Goal: Find contact information: Find contact information

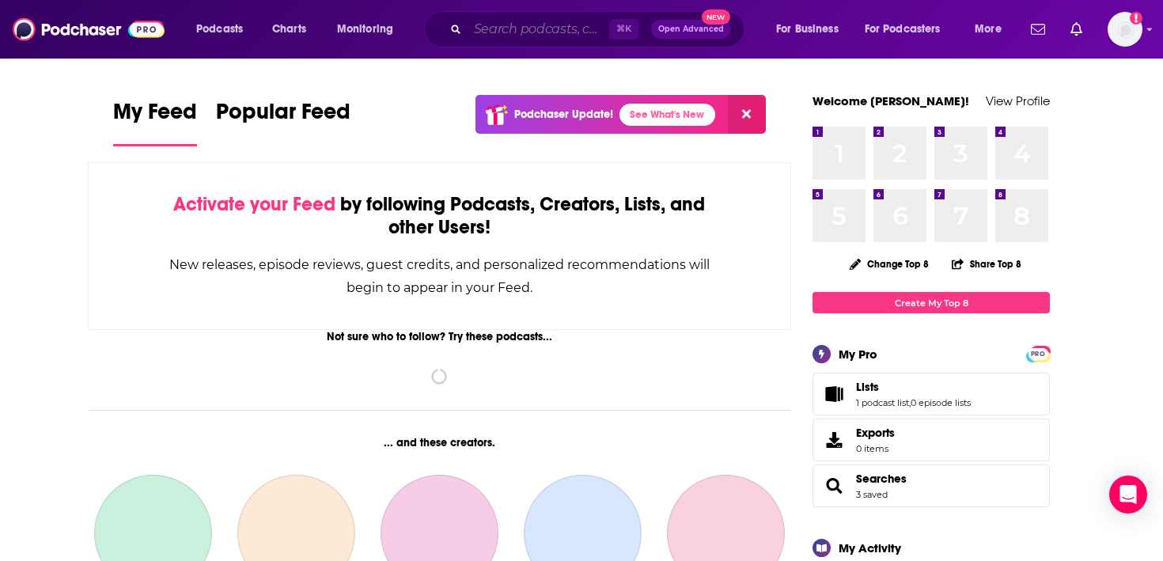
click at [564, 28] on input "Search podcasts, credits, & more..." at bounding box center [538, 29] width 142 height 25
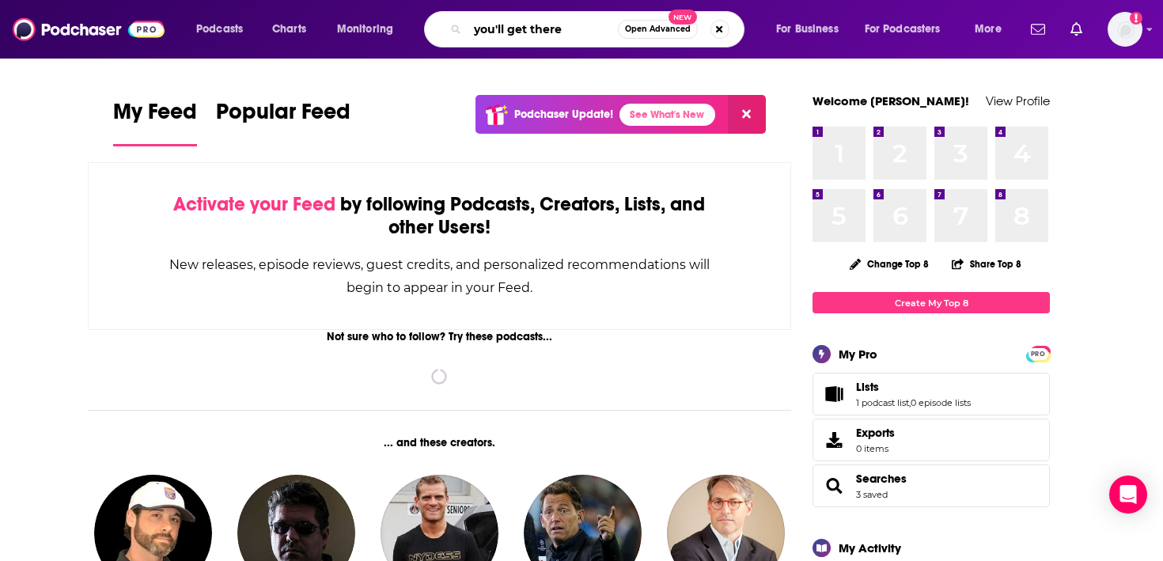
type input "you'll get there"
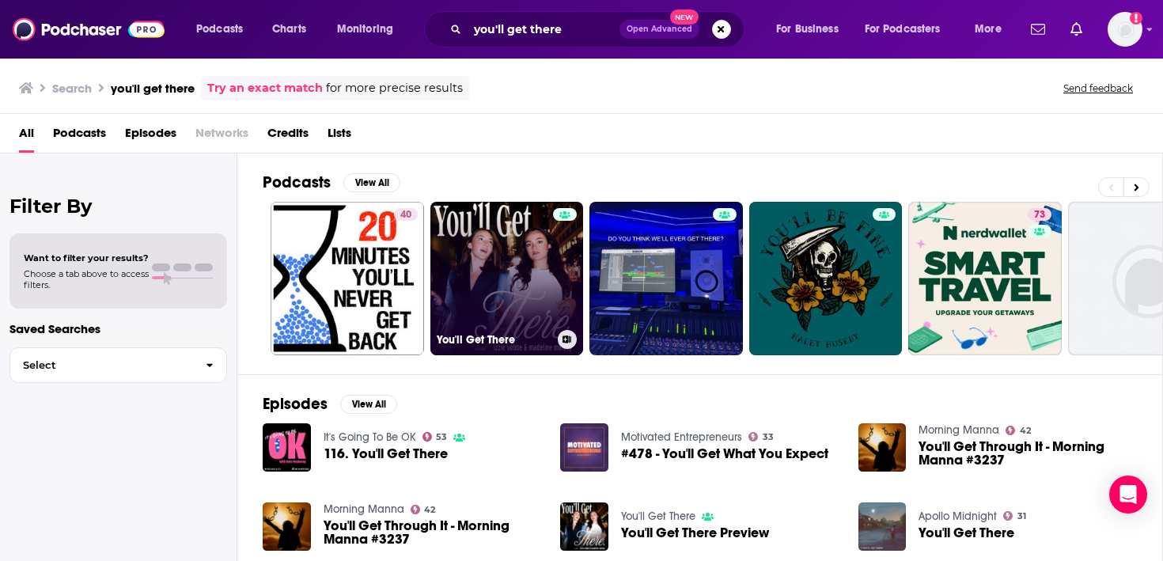
click at [490, 272] on link "You'll Get There" at bounding box center [506, 278] width 153 height 153
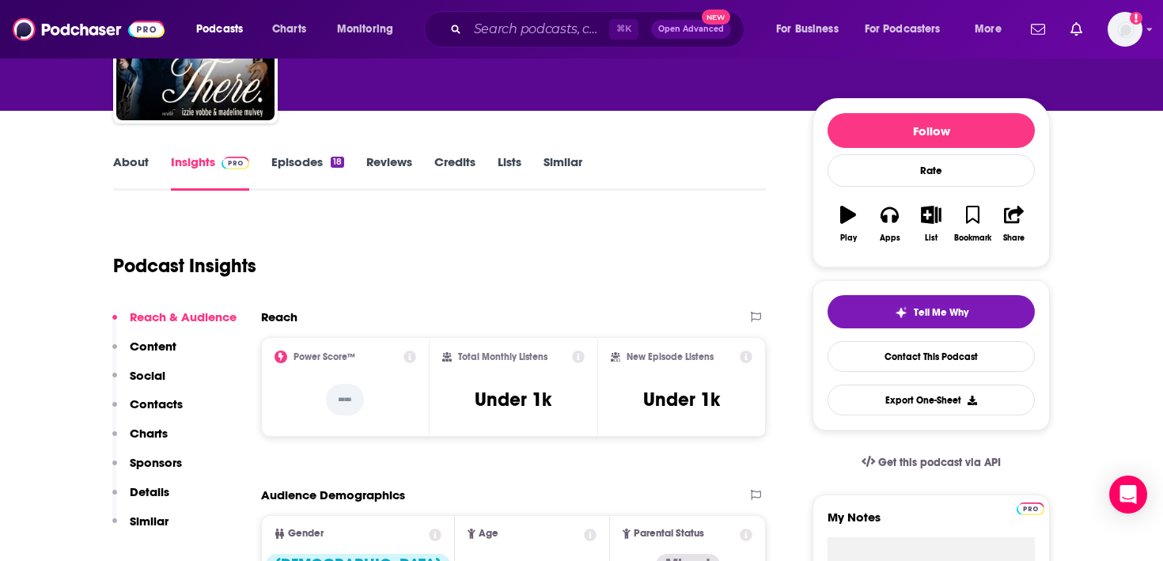
scroll to position [225, 0]
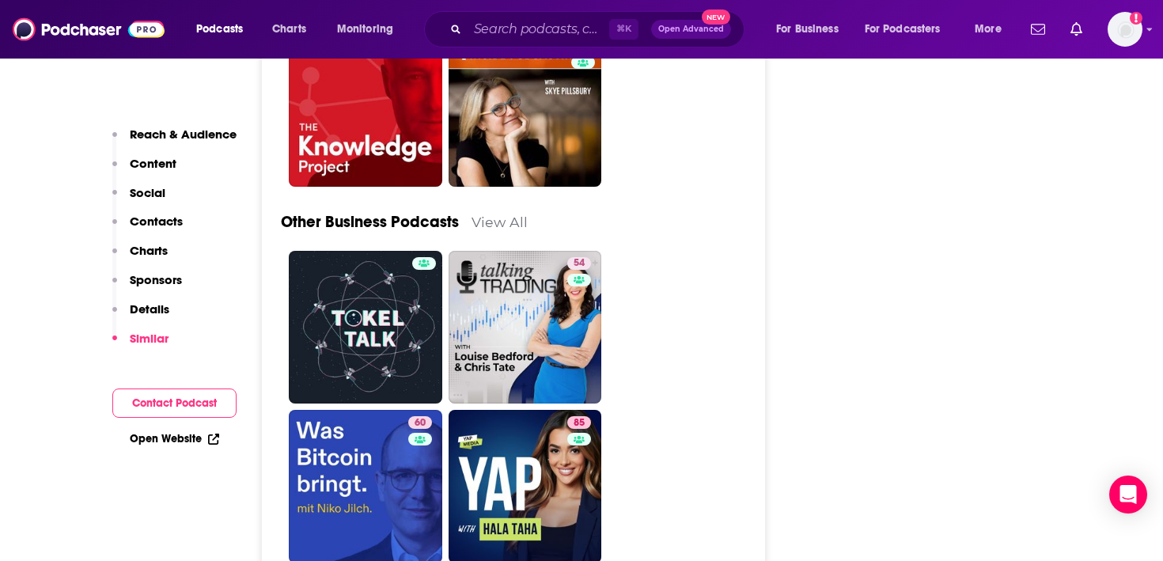
click at [140, 214] on p "Contacts" at bounding box center [156, 221] width 53 height 15
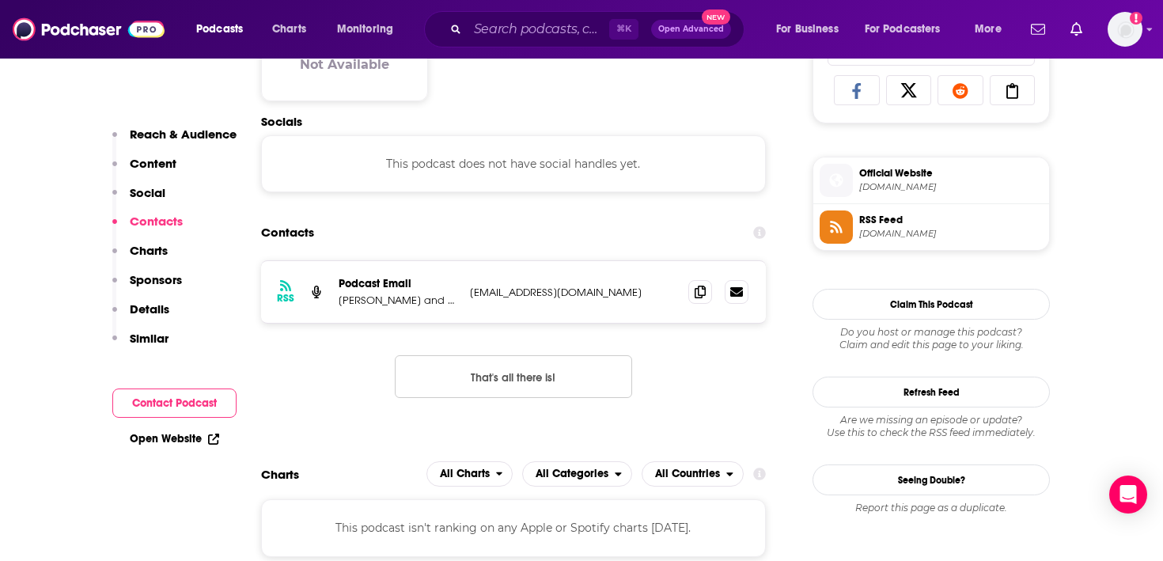
scroll to position [1058, 0]
click at [359, 308] on p "[PERSON_NAME] and [PERSON_NAME]" at bounding box center [398, 300] width 119 height 13
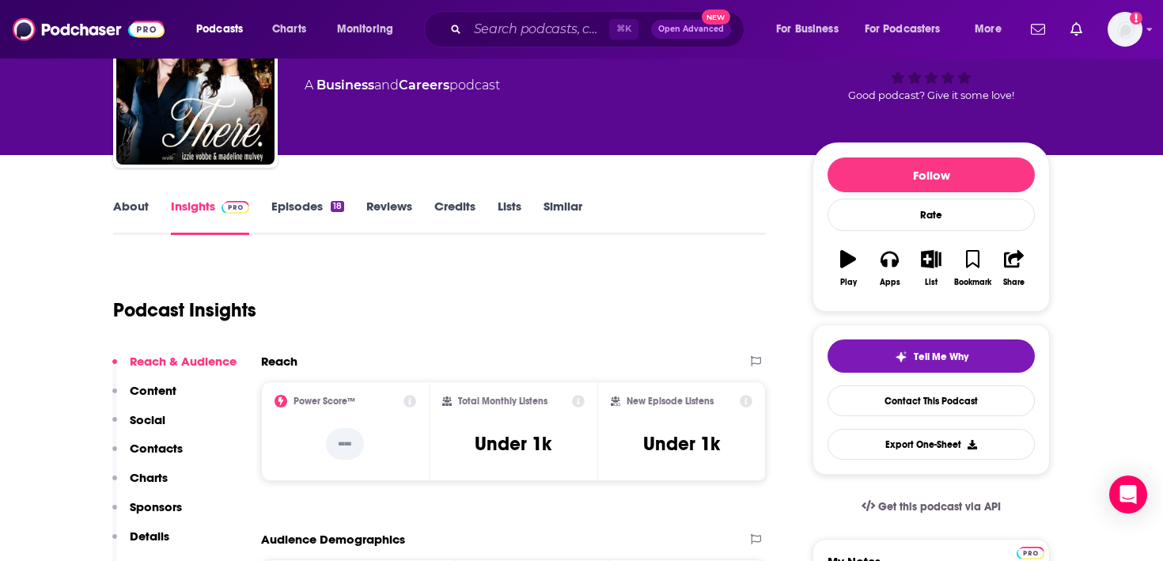
scroll to position [0, 0]
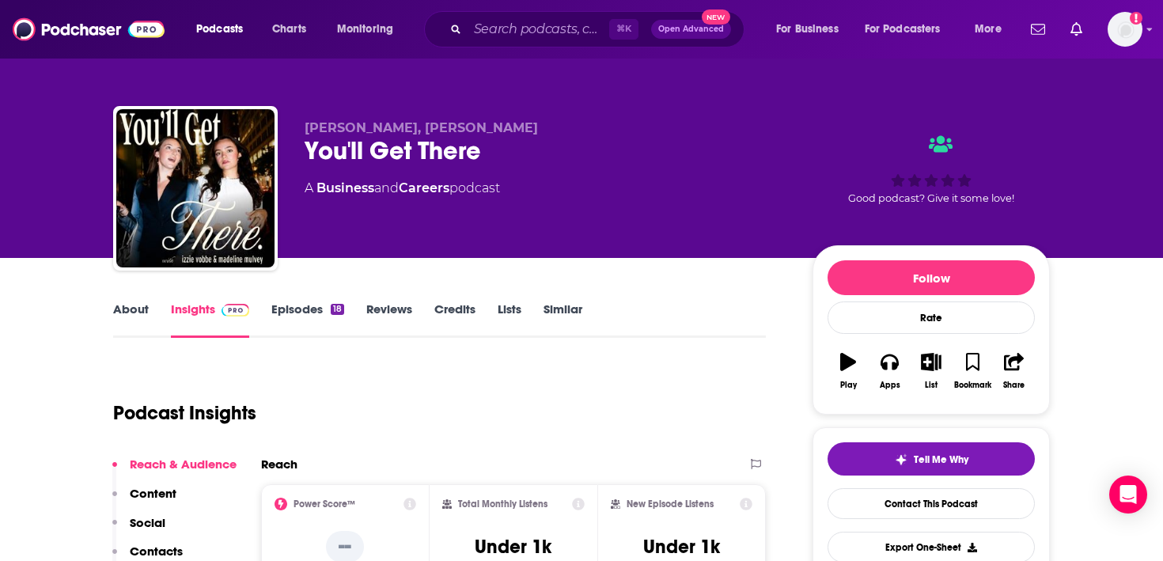
click at [121, 322] on link "About" at bounding box center [131, 319] width 36 height 36
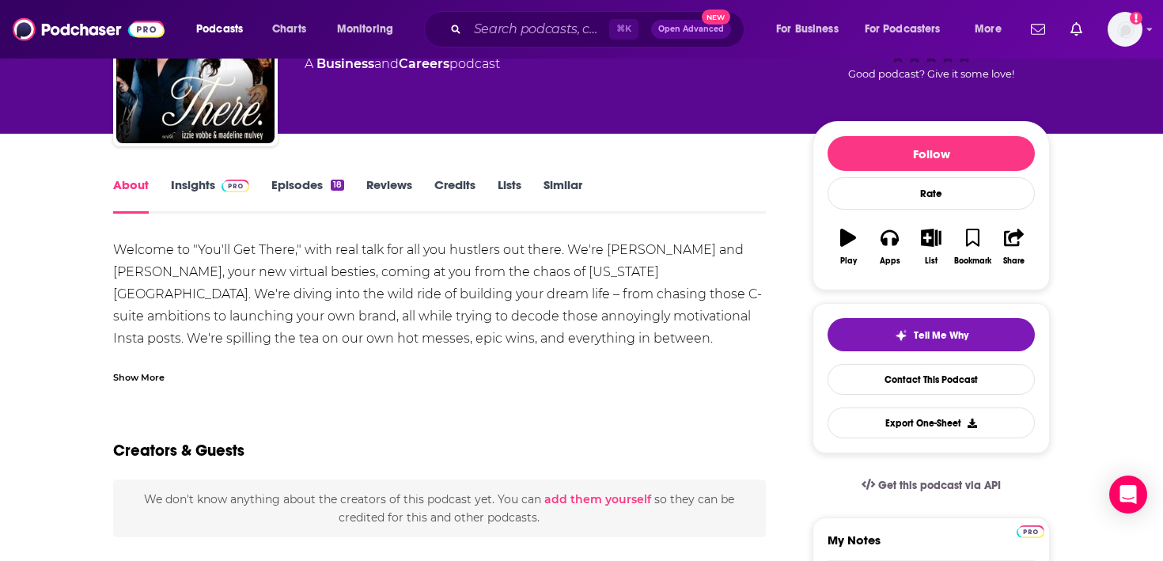
scroll to position [139, 0]
